Goal: Task Accomplishment & Management: Use online tool/utility

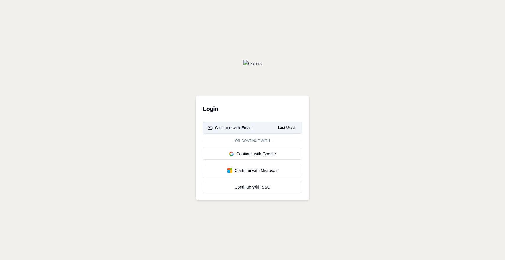
click at [248, 128] on div "Continue with Email" at bounding box center [230, 128] width 44 height 6
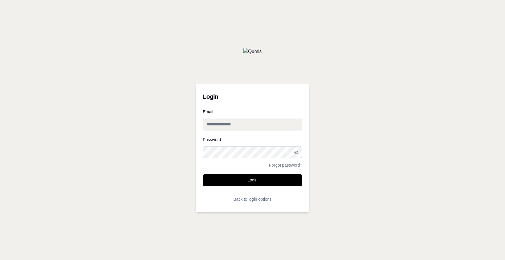
click at [248, 127] on input "Email" at bounding box center [252, 124] width 99 height 12
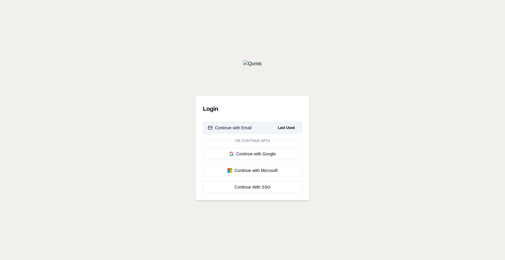
click at [250, 131] on button "Continue with Email Last Used" at bounding box center [252, 128] width 99 height 12
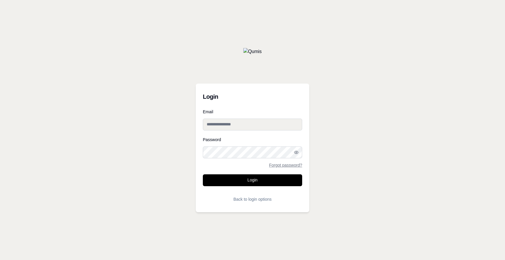
click at [238, 125] on input "Email" at bounding box center [252, 124] width 99 height 12
click at [213, 125] on input "**********" at bounding box center [252, 124] width 99 height 12
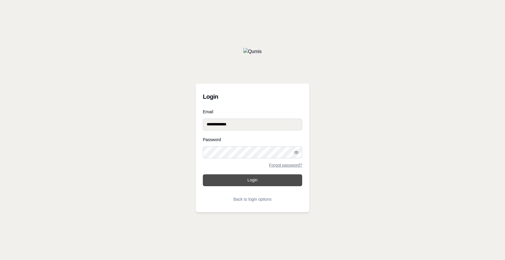
type input "**********"
click at [270, 183] on button "Login" at bounding box center [252, 180] width 99 height 12
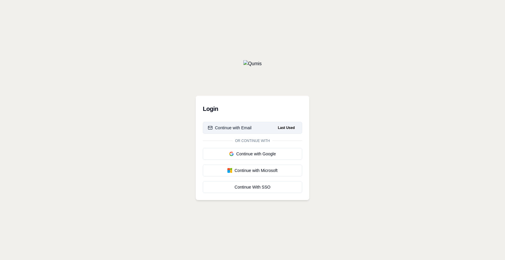
click at [241, 127] on div "Continue with Email" at bounding box center [230, 128] width 44 height 6
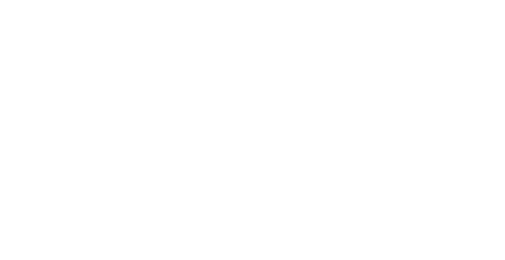
click at [227, 0] on html at bounding box center [252, 0] width 505 height 0
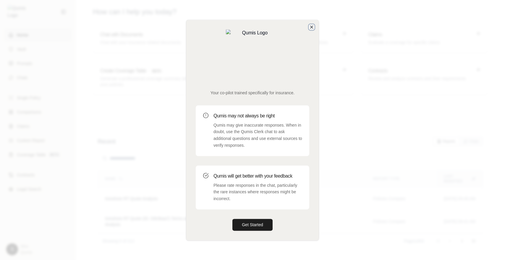
click at [312, 29] on icon "button" at bounding box center [312, 27] width 5 height 5
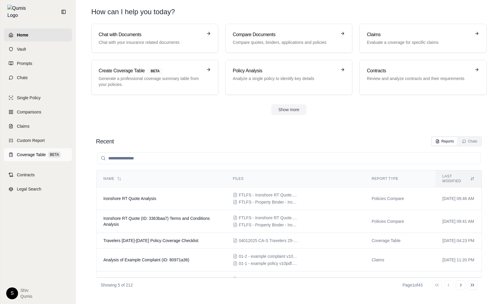
click at [34, 152] on span "Coverage Table" at bounding box center [31, 155] width 29 height 6
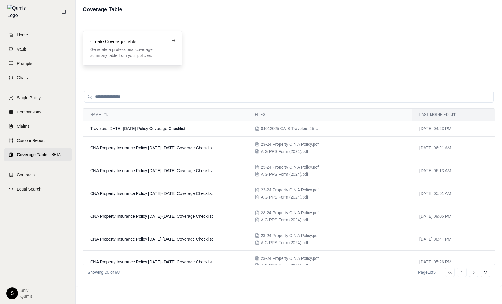
click at [129, 36] on div "Create Coverage Table Generate a professional coverage summary table from your …" at bounding box center [132, 48] width 99 height 35
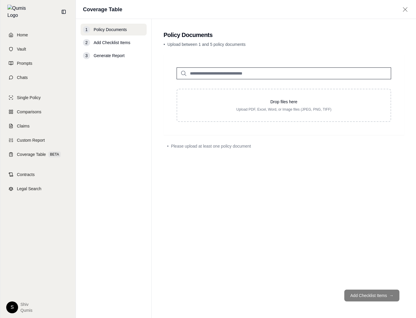
click at [260, 73] on input "search" at bounding box center [283, 73] width 214 height 12
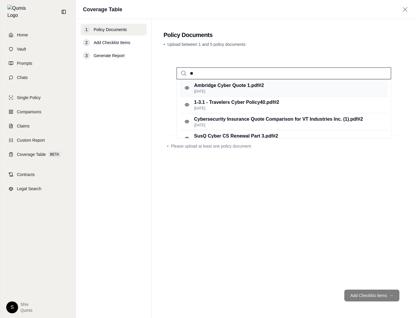
type input "**"
click at [245, 88] on p "Ambridge Cyber Quote 1.pdf #2" at bounding box center [229, 85] width 70 height 7
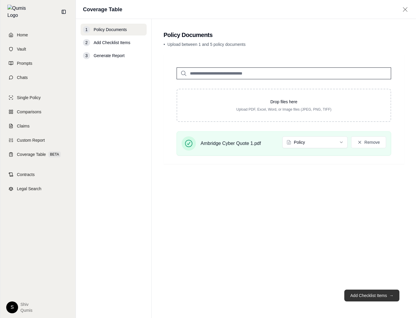
click at [374, 259] on button "Add Checklist Items →" at bounding box center [371, 296] width 55 height 12
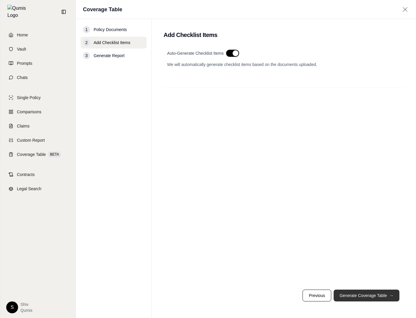
click at [379, 259] on button "Generate Coverage Table →" at bounding box center [366, 296] width 66 height 12
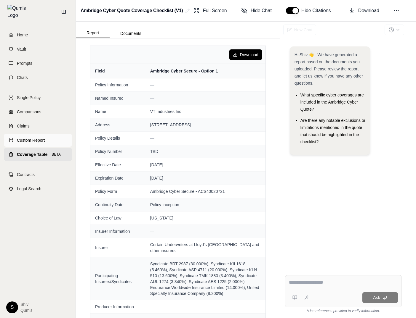
click at [42, 140] on link "Custom Report" at bounding box center [38, 140] width 68 height 13
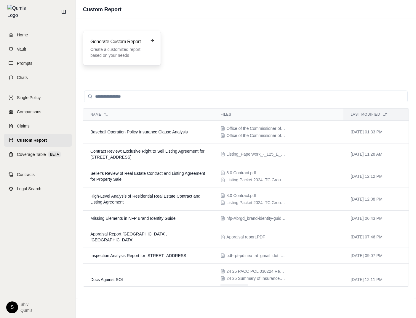
click at [125, 59] on div "Generate Custom Report Create a customized report based on your needs" at bounding box center [122, 48] width 78 height 35
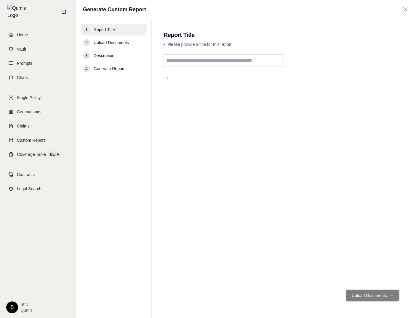
click at [206, 64] on input "text" at bounding box center [223, 60] width 120 height 12
type input "******"
click at [367, 259] on button "Upload Documents →" at bounding box center [372, 296] width 54 height 12
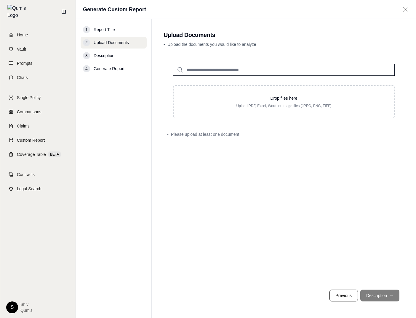
click at [231, 69] on input "search" at bounding box center [283, 70] width 221 height 12
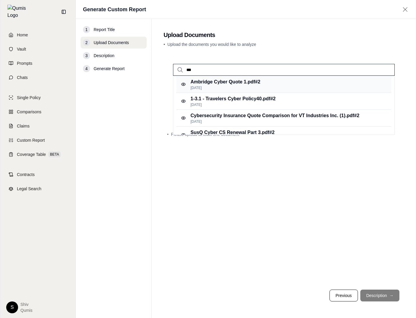
type input "***"
click at [238, 81] on p "Ambridge Cyber Quote 1.pdf #2" at bounding box center [225, 81] width 70 height 7
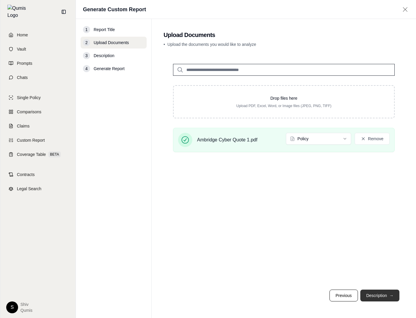
click at [382, 259] on button "Description →" at bounding box center [379, 296] width 39 height 12
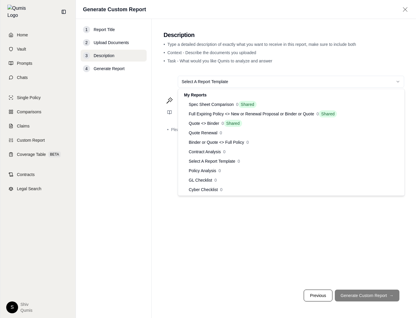
click at [257, 82] on html "Home Vault Prompts Chats Single Policy Comparisons Claims Custom Report Coverag…" at bounding box center [208, 159] width 416 height 318
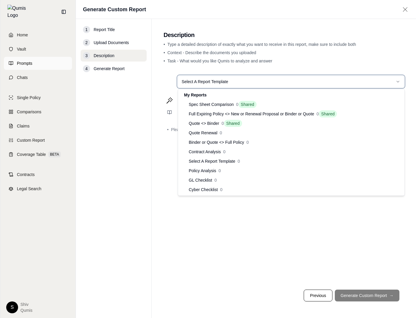
click at [10, 64] on html "Home Vault Prompts Chats Single Policy Comparisons Claims Custom Report Coverag…" at bounding box center [208, 159] width 416 height 318
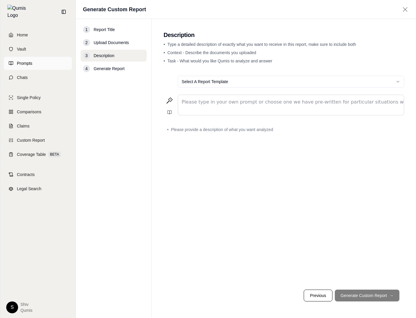
click at [18, 61] on span "Prompts" at bounding box center [24, 63] width 15 height 6
